Goal: Information Seeking & Learning: Find specific fact

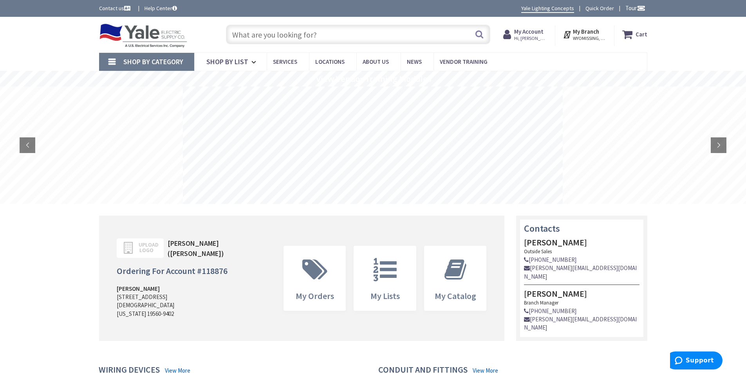
click at [366, 33] on input "text" at bounding box center [358, 35] width 264 height 20
click at [317, 32] on input "text" at bounding box center [358, 35] width 264 height 20
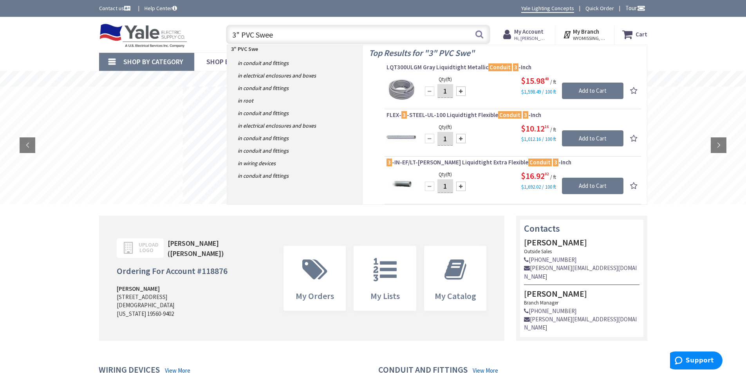
type input "3" PVC Sweep"
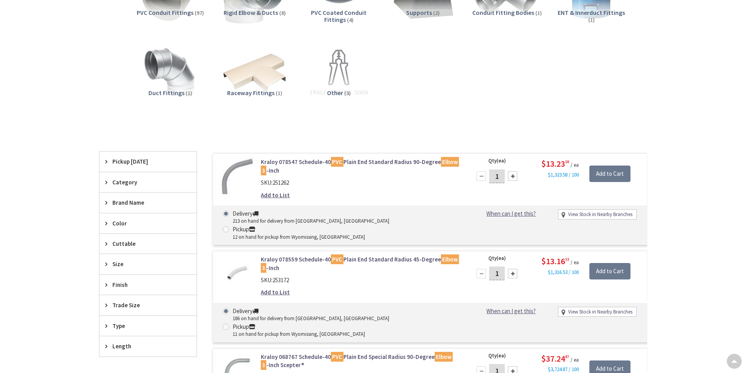
click at [745, 175] on html "Press Alt+1 for screen-reader mode, Alt+0 to cancel Accessibility Screen-Reader…" at bounding box center [373, 338] width 746 height 995
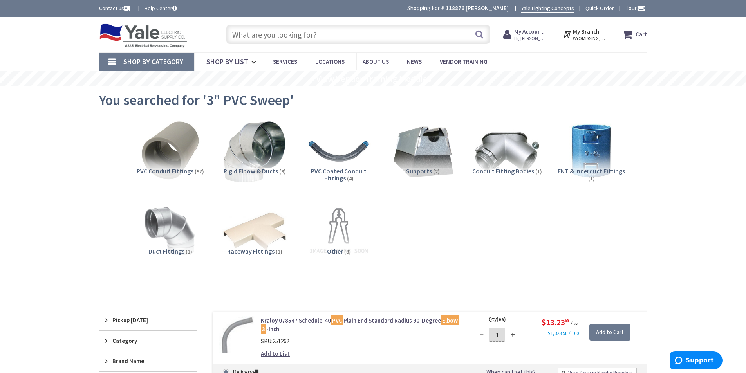
click at [302, 38] on input "text" at bounding box center [358, 35] width 264 height 20
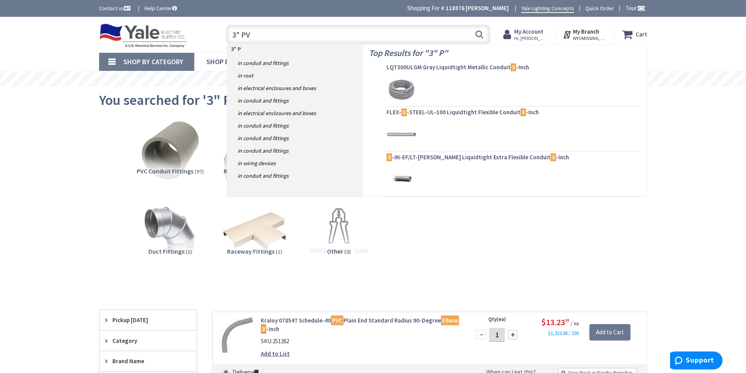
type input "3" PVC"
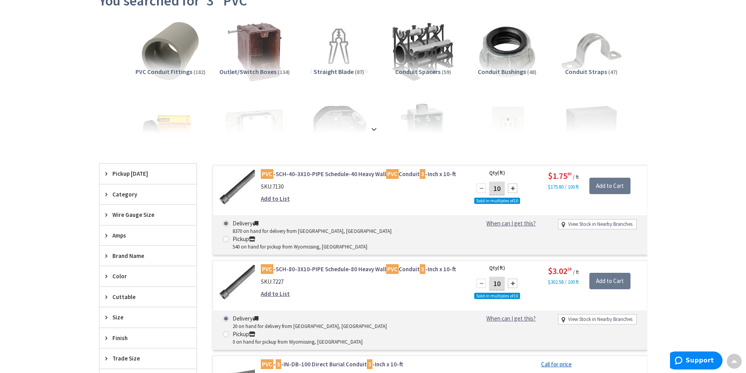
scroll to position [105, 0]
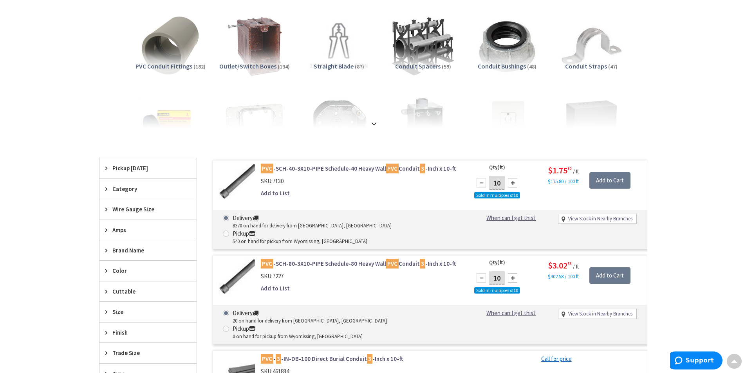
drag, startPoint x: 0, startPoint y: 0, endPoint x: 751, endPoint y: 115, distance: 760.1
click at [745, 115] on html "Press Alt+1 for screen-reader mode, Alt+0 to cancel Accessibility Screen-Reader…" at bounding box center [373, 354] width 746 height 919
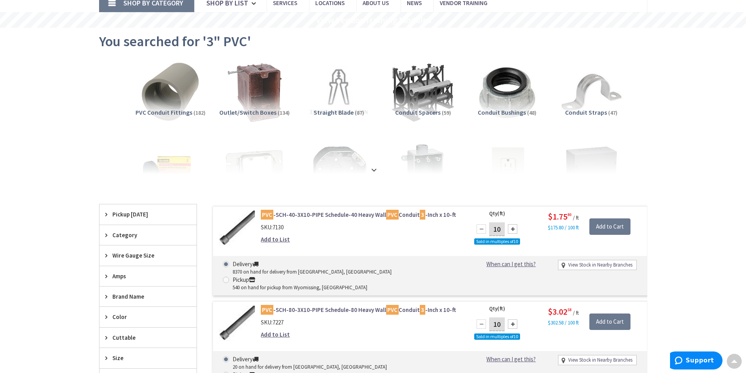
scroll to position [0, 0]
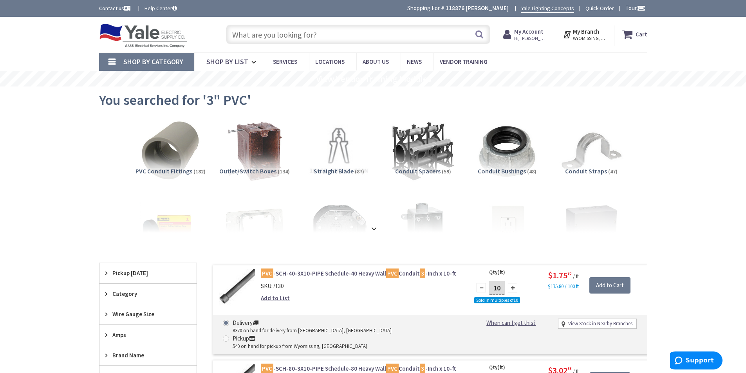
click at [334, 42] on input "text" at bounding box center [358, 35] width 264 height 20
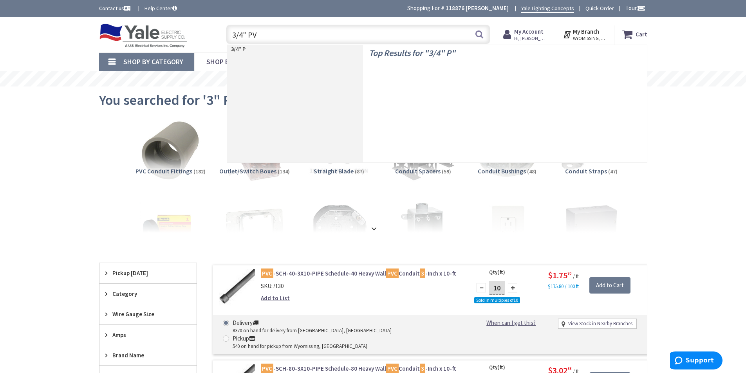
type input "3/4" PVC"
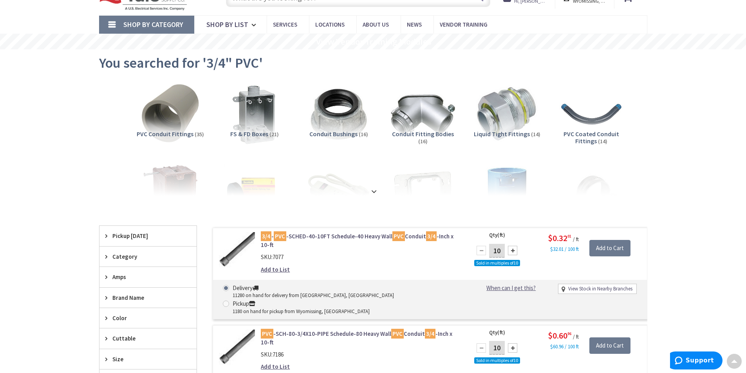
scroll to position [1, 0]
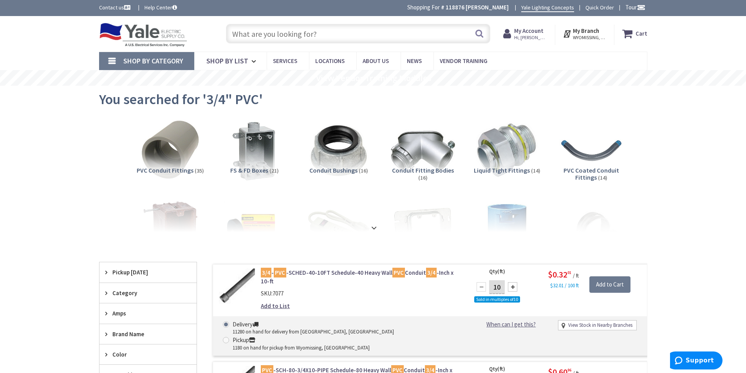
click at [358, 27] on input "text" at bounding box center [358, 34] width 264 height 20
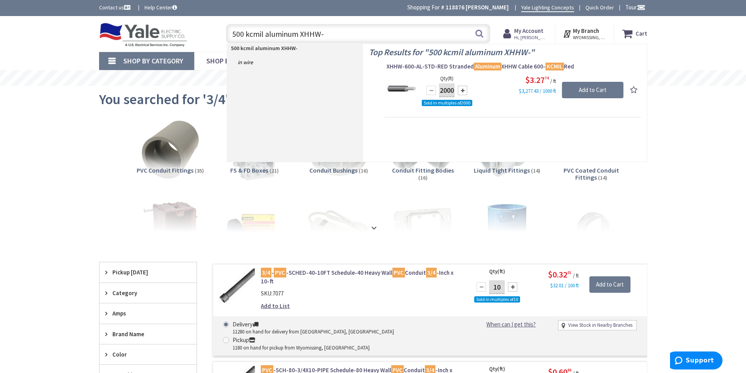
type input "500 kcmil aluminum XHHW"
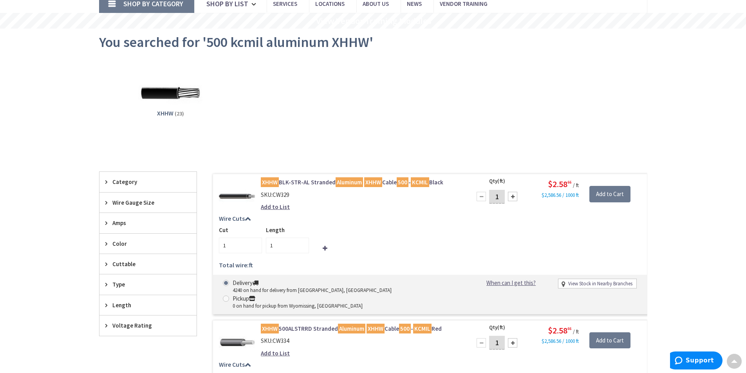
scroll to position [6, 0]
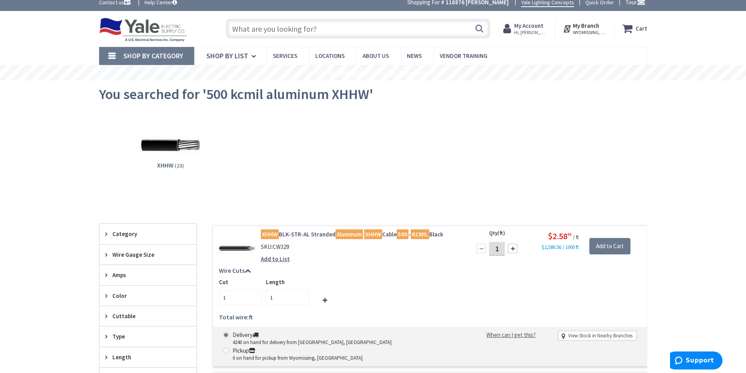
click at [287, 29] on input "text" at bounding box center [358, 29] width 264 height 20
type input "500 xhhw-2"
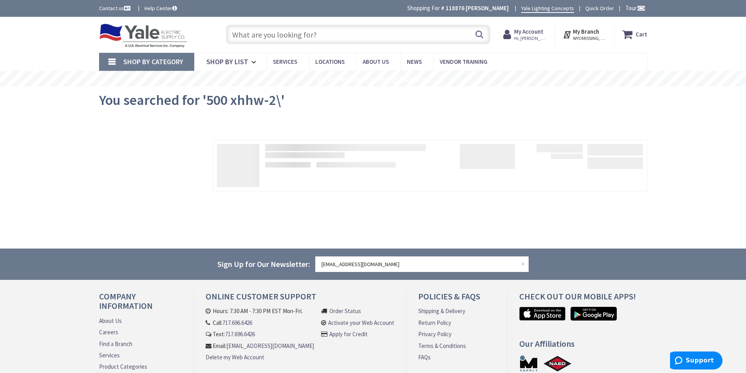
click at [303, 34] on input "text" at bounding box center [358, 35] width 264 height 20
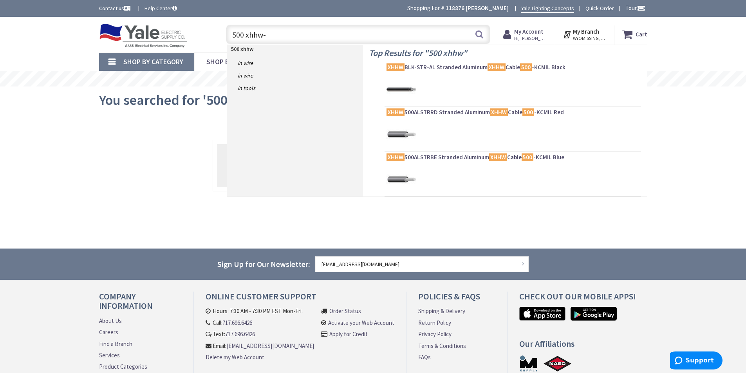
type input "500 xhhw-2"
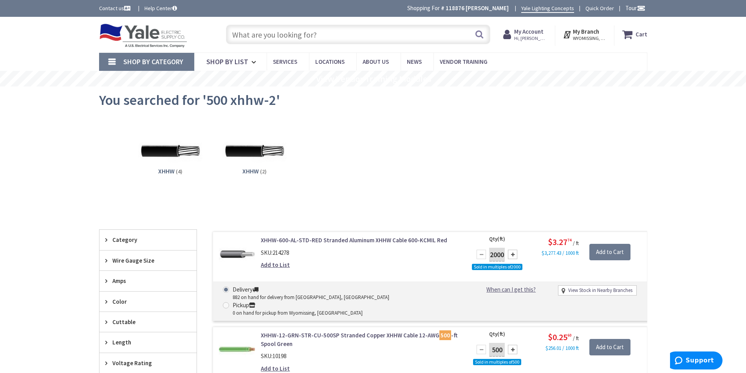
click at [329, 38] on input "text" at bounding box center [358, 35] width 264 height 20
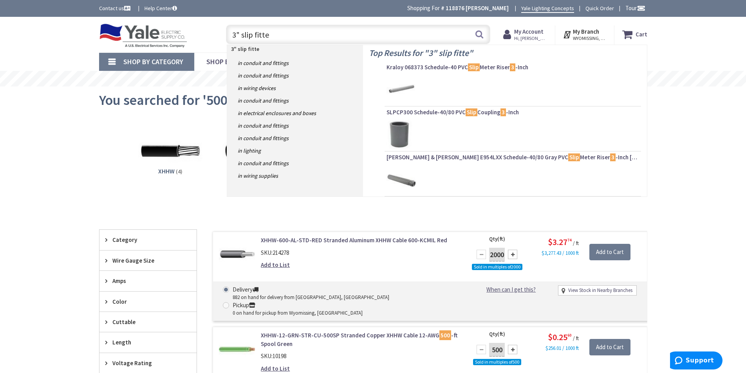
type input "3" slip fitter"
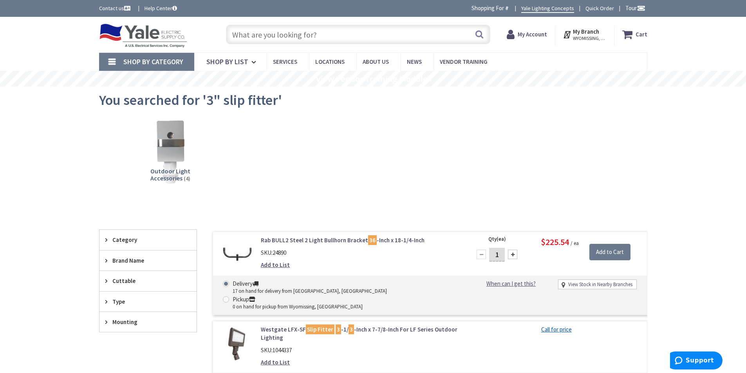
click at [314, 41] on input "text" at bounding box center [358, 35] width 264 height 20
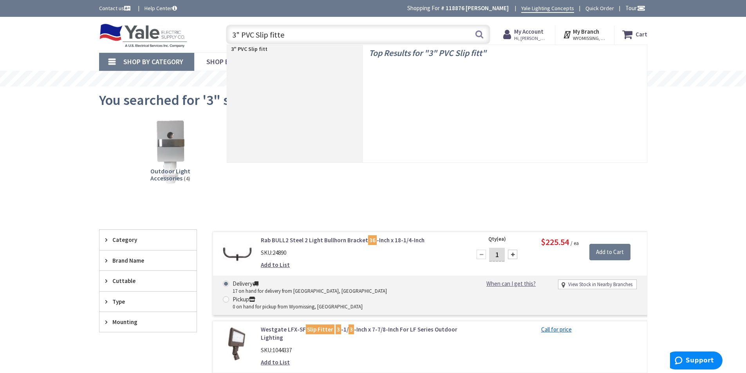
type input "3" PVC Slip fitter"
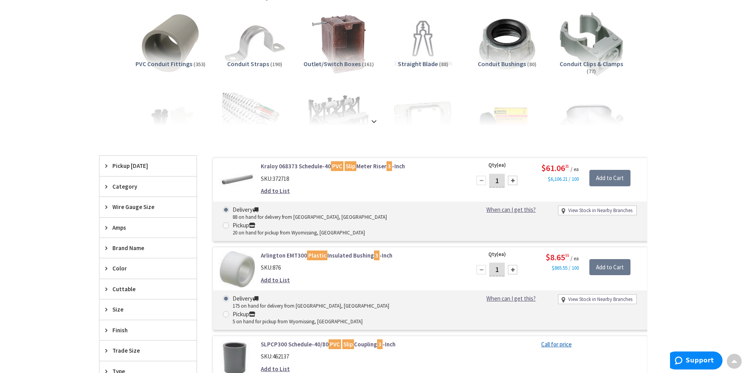
scroll to position [108, 0]
